Goal: Task Accomplishment & Management: Manage account settings

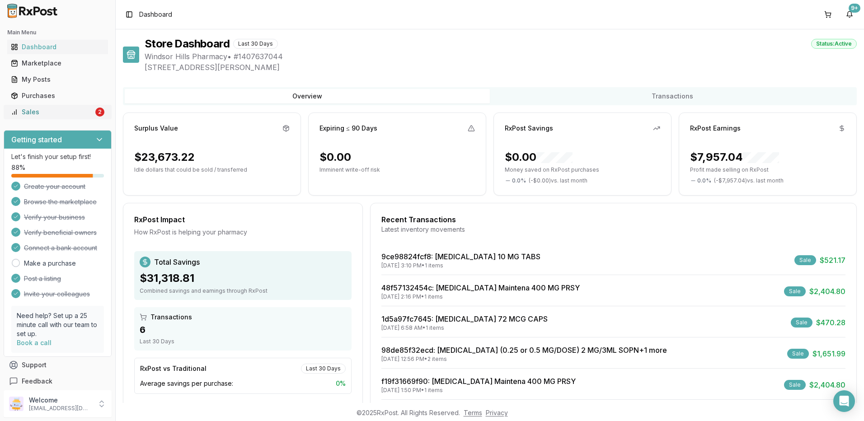
click at [43, 113] on div "Sales" at bounding box center [52, 112] width 83 height 9
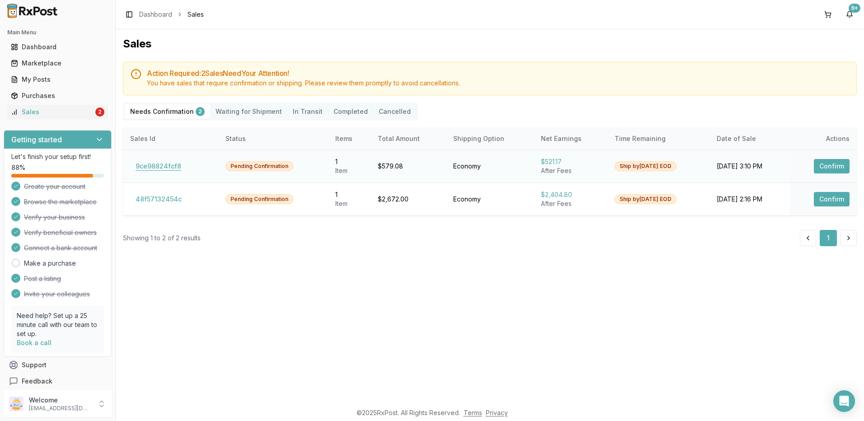
click at [171, 164] on button "9ce98824fcf8" at bounding box center [158, 166] width 56 height 14
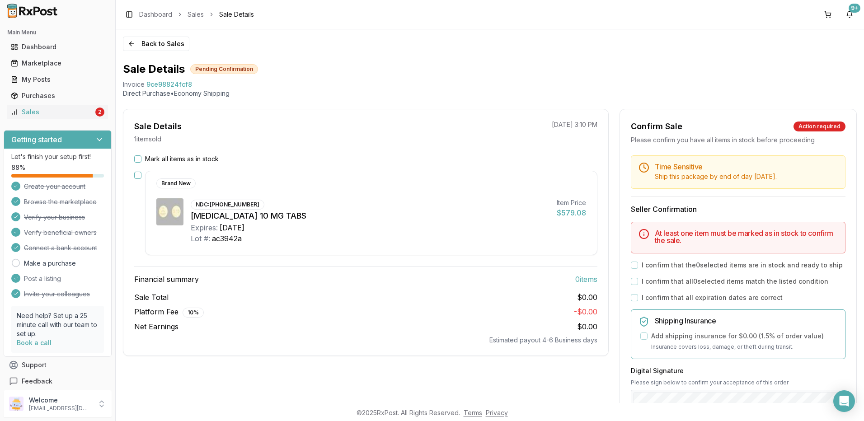
click at [137, 160] on button "Mark all items as in stock" at bounding box center [137, 158] width 7 height 7
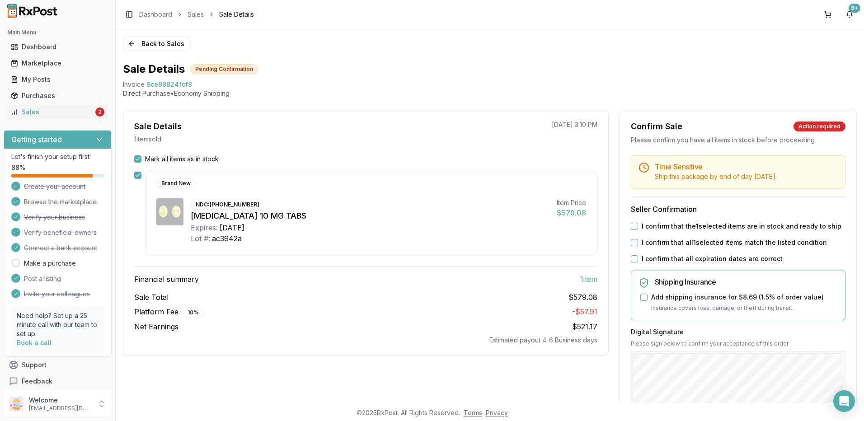
click at [632, 230] on button "I confirm that the 1 selected items are in stock and ready to ship" at bounding box center [634, 226] width 7 height 7
drag, startPoint x: 635, startPoint y: 250, endPoint x: 632, endPoint y: 256, distance: 6.9
click at [635, 246] on button "I confirm that all 1 selected items match the listed condition" at bounding box center [634, 242] width 7 height 7
click at [633, 262] on button "I confirm that all expiration dates are correct" at bounding box center [634, 258] width 7 height 7
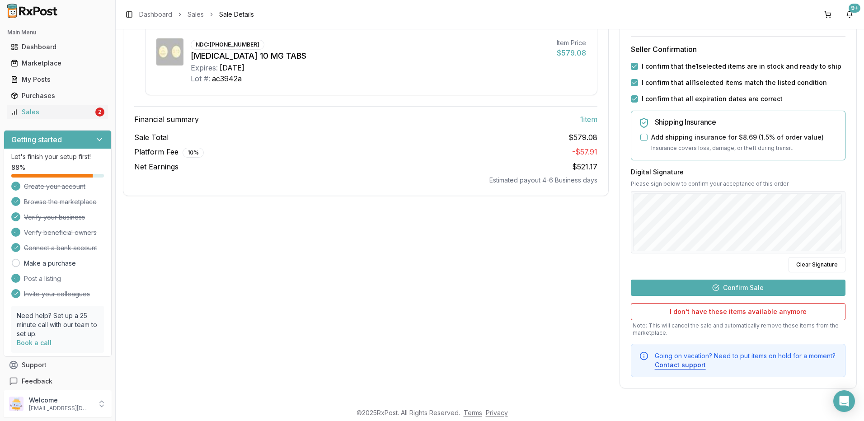
click at [730, 285] on button "Confirm Sale" at bounding box center [738, 288] width 215 height 16
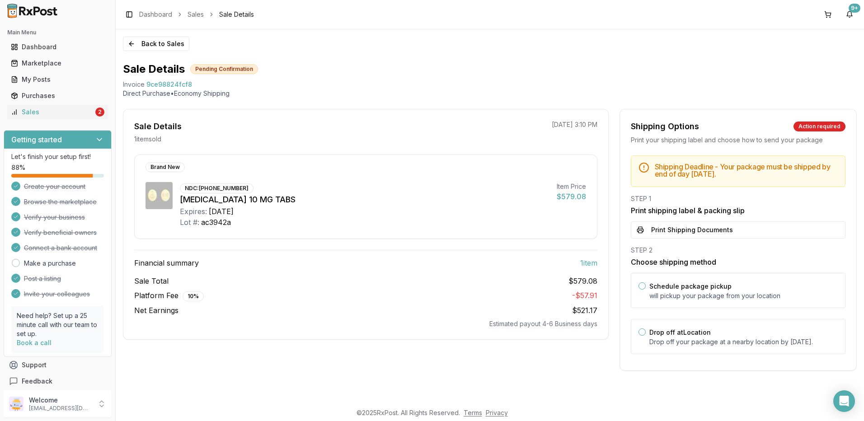
scroll to position [0, 0]
click at [672, 232] on button "Print Shipping Documents" at bounding box center [738, 229] width 215 height 17
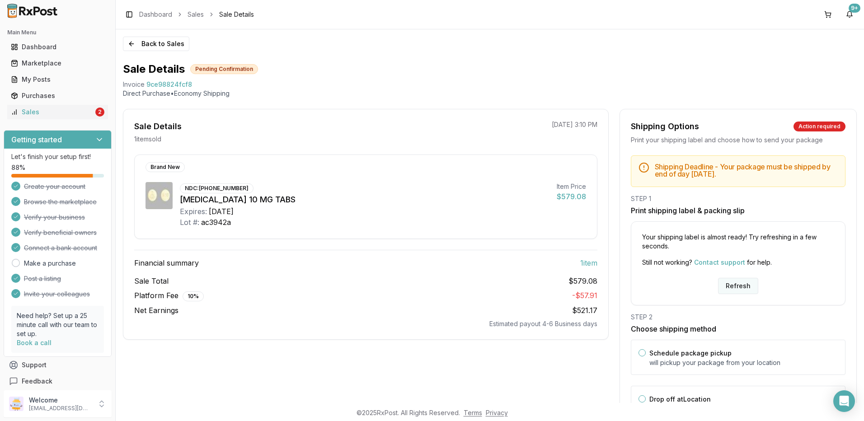
click at [736, 290] on button "Refresh" at bounding box center [738, 286] width 40 height 16
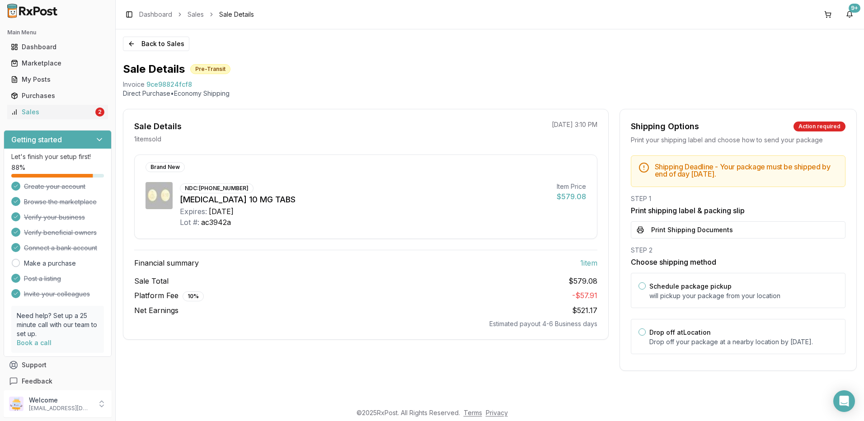
click at [691, 232] on button "Print Shipping Documents" at bounding box center [738, 229] width 215 height 17
click at [52, 109] on div "Sales" at bounding box center [52, 112] width 83 height 9
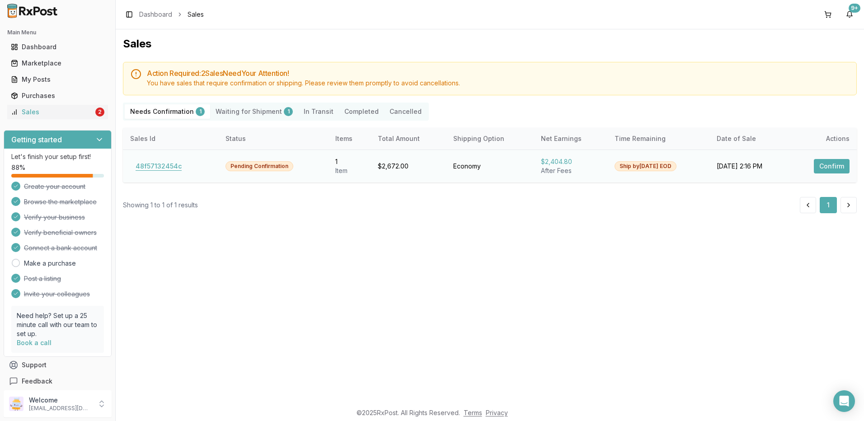
click at [150, 169] on button "48f57132454c" at bounding box center [158, 166] width 57 height 14
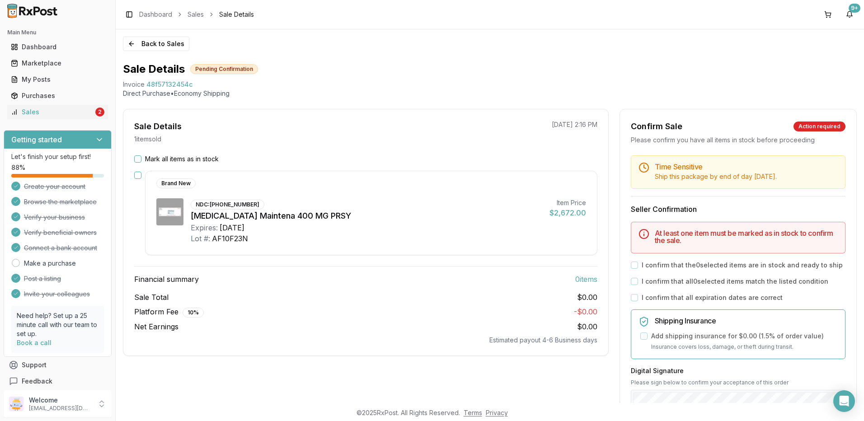
click at [140, 160] on button "Mark all items as in stock" at bounding box center [137, 158] width 7 height 7
click at [143, 159] on div "Mark all items as in stock" at bounding box center [365, 159] width 463 height 9
click at [140, 159] on button "Mark all items as in stock" at bounding box center [137, 158] width 7 height 7
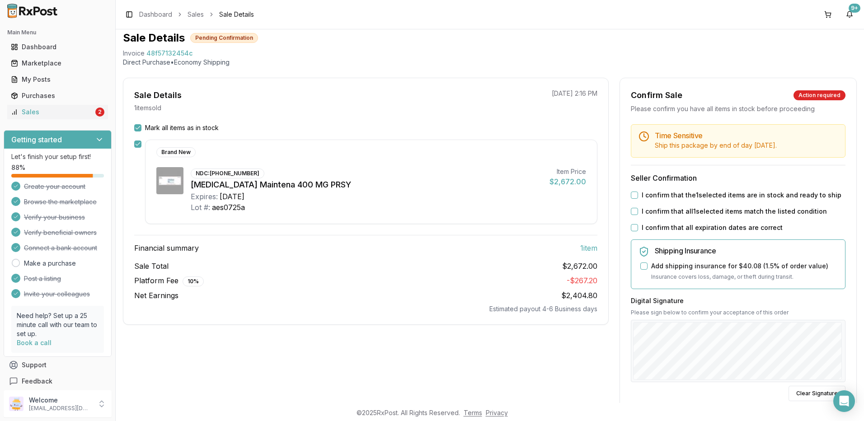
scroll to position [45, 0]
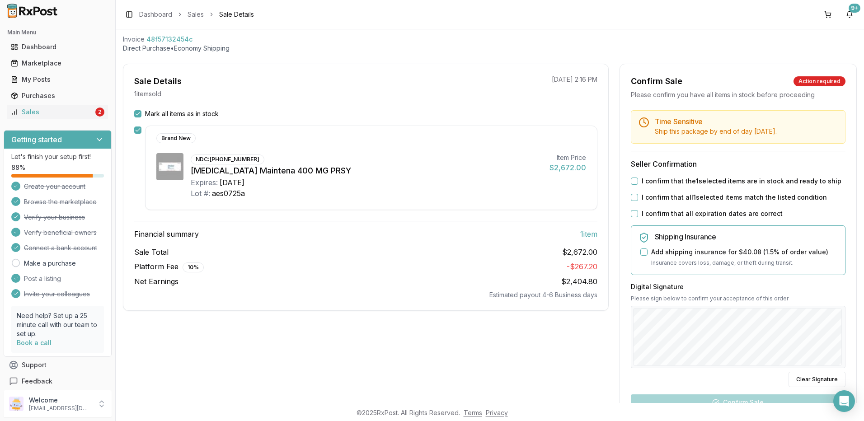
click at [631, 185] on button "I confirm that the 1 selected items are in stock and ready to ship" at bounding box center [634, 181] width 7 height 7
click at [633, 201] on button "I confirm that all 1 selected items match the listed condition" at bounding box center [634, 197] width 7 height 7
click at [632, 217] on button "I confirm that all expiration dates are correct" at bounding box center [634, 213] width 7 height 7
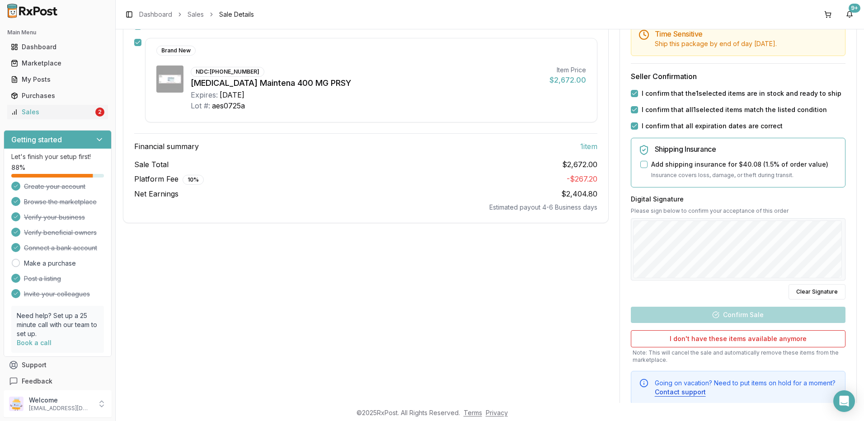
scroll to position [136, 0]
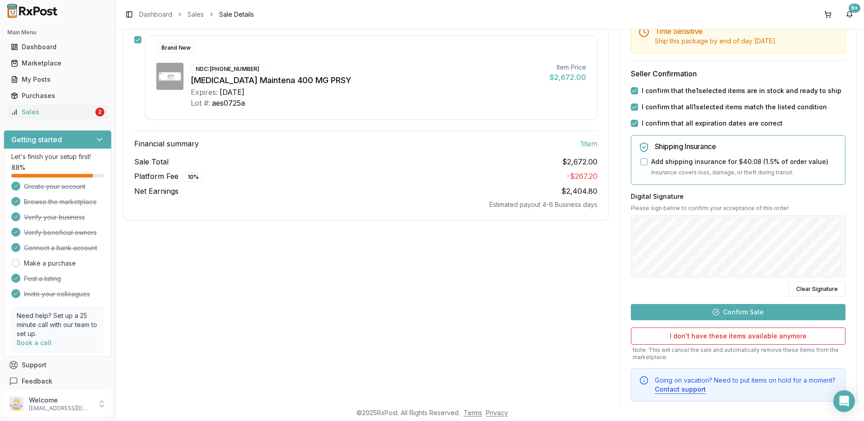
click at [734, 315] on button "Confirm Sale" at bounding box center [738, 312] width 215 height 16
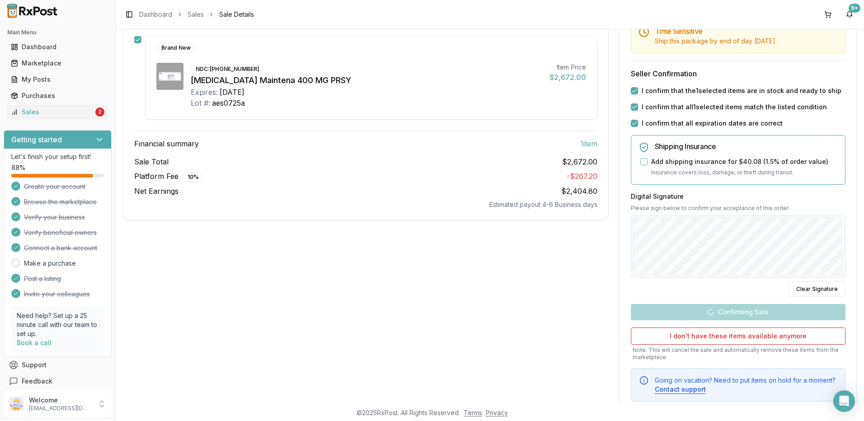
scroll to position [0, 0]
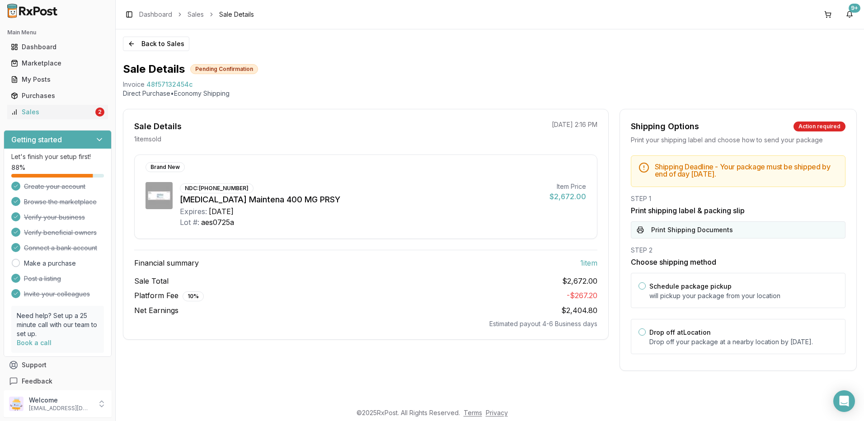
click at [661, 228] on button "Print Shipping Documents" at bounding box center [738, 229] width 215 height 17
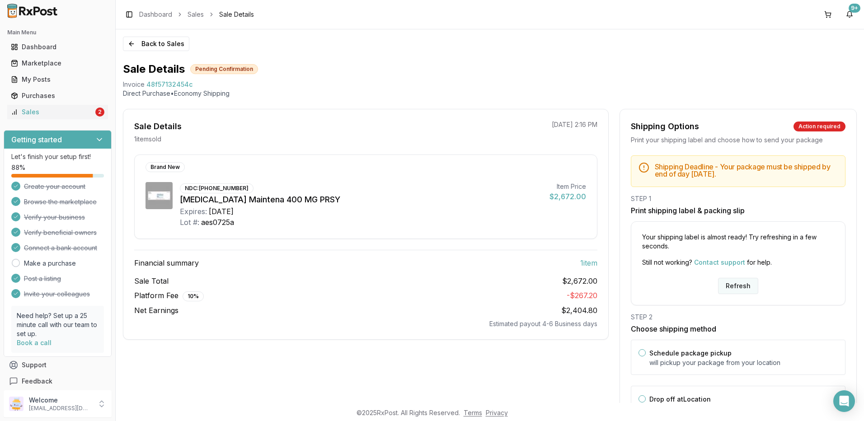
click at [727, 281] on button "Refresh" at bounding box center [738, 286] width 40 height 16
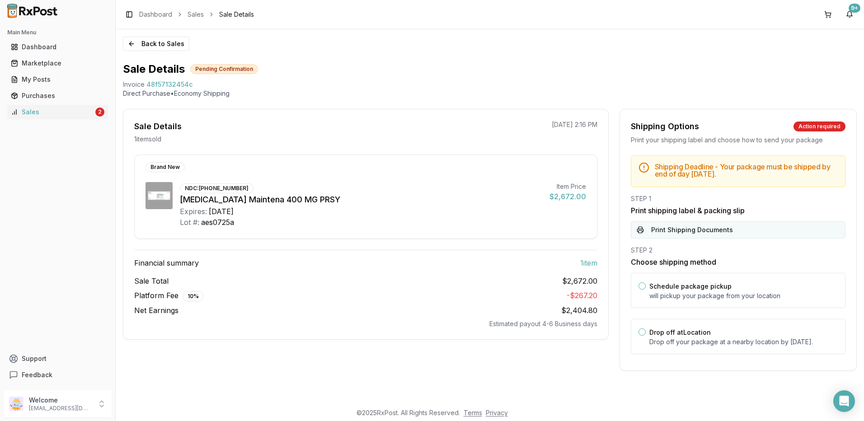
click at [660, 235] on button "Print Shipping Documents" at bounding box center [738, 229] width 215 height 17
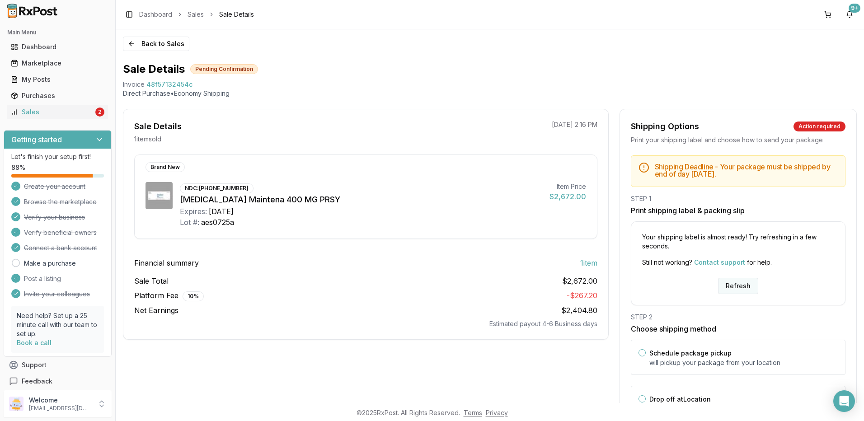
click at [737, 280] on button "Refresh" at bounding box center [738, 286] width 40 height 16
click at [735, 287] on button "Refresh" at bounding box center [738, 286] width 40 height 16
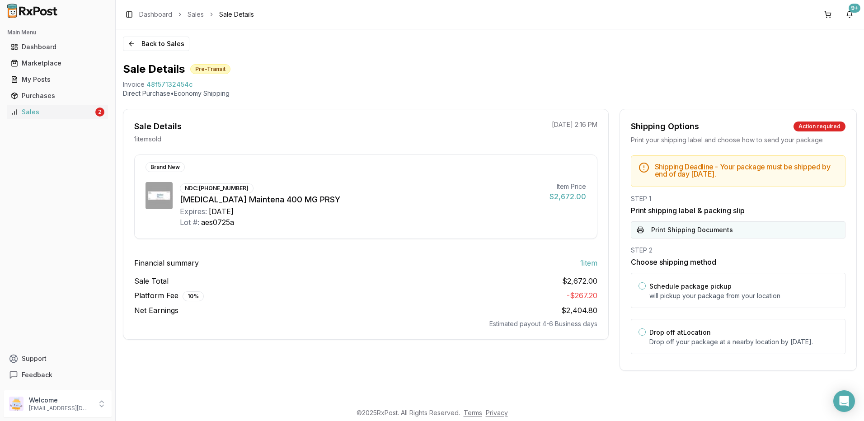
click at [637, 229] on button "Print Shipping Documents" at bounding box center [738, 229] width 215 height 17
